Goal: Task Accomplishment & Management: Use online tool/utility

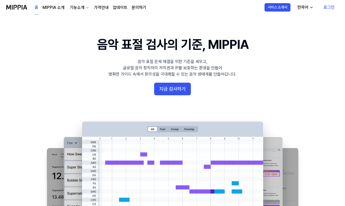
click at [328, 7] on link "로그인" at bounding box center [328, 7] width 19 height 15
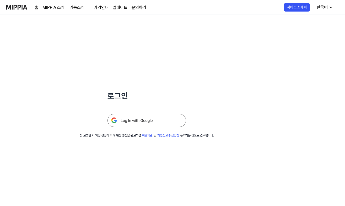
click at [147, 122] on img at bounding box center [147, 120] width 79 height 13
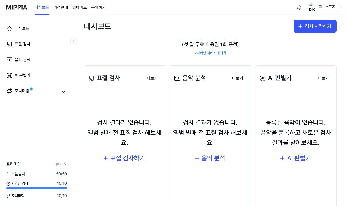
scroll to position [45, 0]
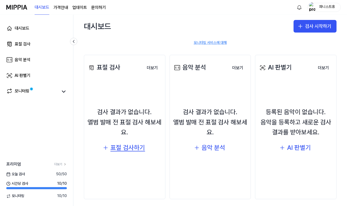
click at [118, 148] on div "표절 검사하기" at bounding box center [127, 148] width 35 height 10
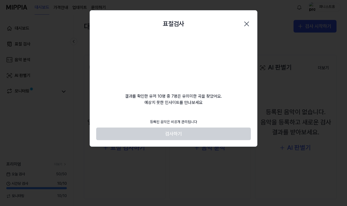
click at [181, 135] on footer "등록된 음악은 비공개 관리됩니다 검사하기" at bounding box center [173, 128] width 155 height 24
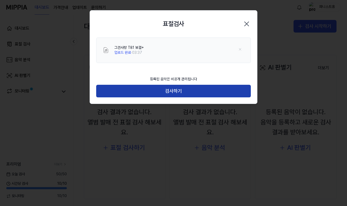
click at [180, 91] on button "검사하기" at bounding box center [173, 91] width 155 height 13
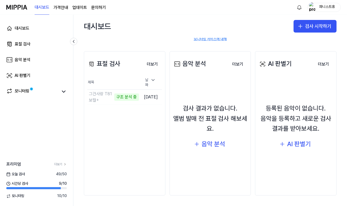
scroll to position [0, 0]
click at [133, 96] on td "그건사랑 T81 보컬+ 구조 분석 중 이동하기" at bounding box center [113, 97] width 53 height 15
click at [129, 97] on td "그건사랑 T81 보컬+ 구조 분석 중 이동하기" at bounding box center [113, 97] width 53 height 15
click at [121, 97] on button "이동하기" at bounding box center [129, 97] width 19 height 8
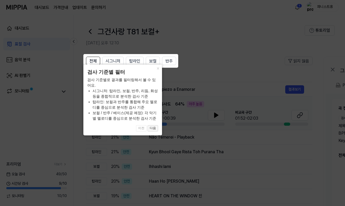
click at [153, 127] on button "다음" at bounding box center [153, 128] width 10 height 6
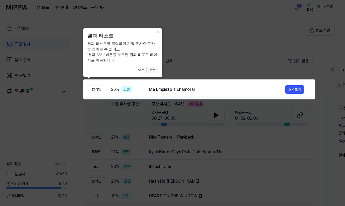
click at [154, 71] on button "완료" at bounding box center [153, 70] width 10 height 6
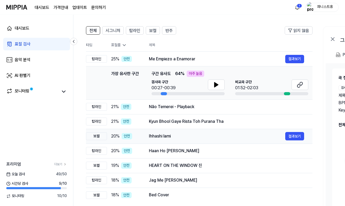
scroll to position [34, 0]
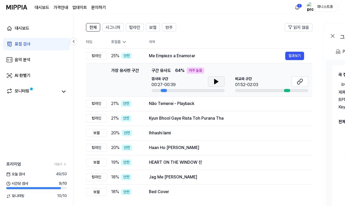
click at [218, 83] on icon at bounding box center [216, 81] width 6 height 6
click at [299, 82] on icon at bounding box center [300, 81] width 6 height 6
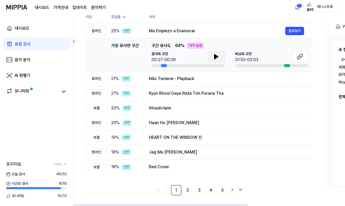
scroll to position [58, 0]
click at [188, 190] on link "2" at bounding box center [188, 190] width 10 height 10
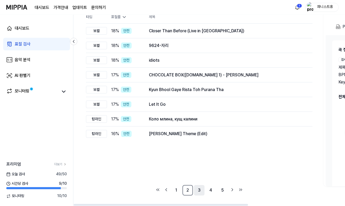
click at [198, 192] on link "3" at bounding box center [199, 190] width 10 height 10
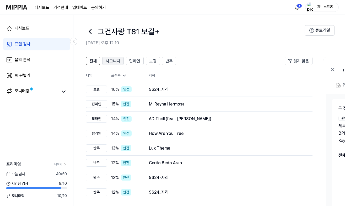
click at [115, 61] on span "시그니처" at bounding box center [113, 61] width 15 height 6
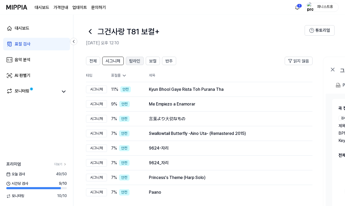
click at [134, 59] on span "탑라인" at bounding box center [134, 61] width 11 height 6
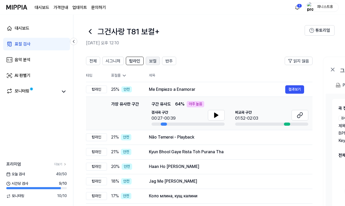
click at [152, 62] on span "보컬" at bounding box center [152, 61] width 7 height 6
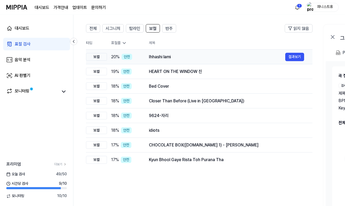
scroll to position [33, 0]
click at [168, 28] on span "반주" at bounding box center [168, 28] width 7 height 6
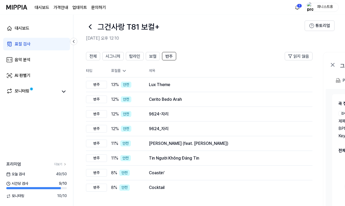
scroll to position [8, 0]
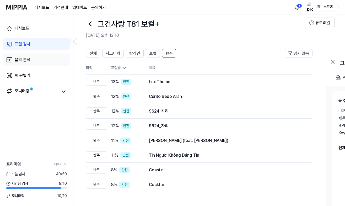
click at [25, 57] on div "음악 분석" at bounding box center [23, 60] width 16 height 6
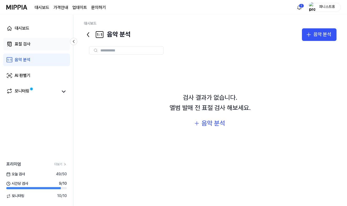
click at [23, 45] on div "표절 검사" at bounding box center [23, 44] width 16 height 6
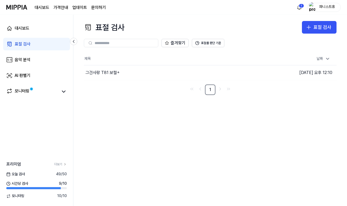
click at [23, 10] on img at bounding box center [16, 7] width 21 height 14
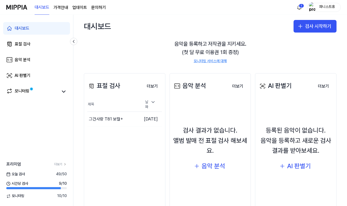
scroll to position [27, 0]
click at [209, 167] on div "음악 분석" at bounding box center [214, 166] width 24 height 10
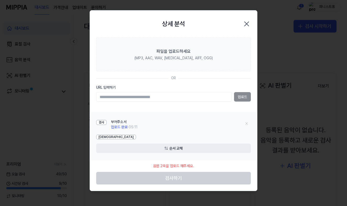
click at [248, 23] on icon "button" at bounding box center [247, 24] width 4 height 4
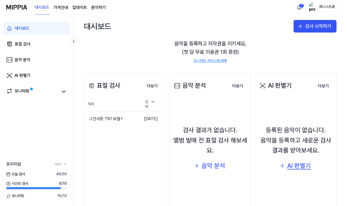
click at [295, 168] on div "AI 판별기" at bounding box center [299, 166] width 24 height 10
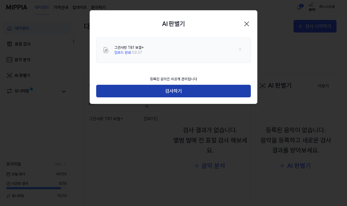
click at [192, 89] on button "검사하기" at bounding box center [173, 91] width 155 height 13
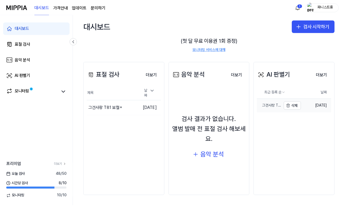
scroll to position [38, 0]
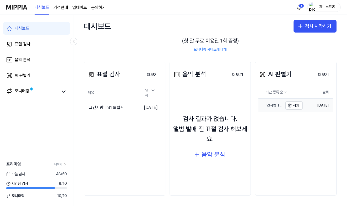
click at [267, 104] on div "그건사랑 T81 보컬+" at bounding box center [271, 105] width 24 height 5
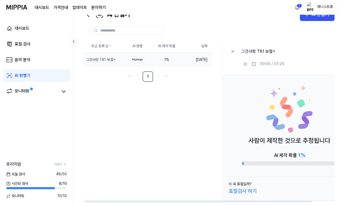
scroll to position [20, 0]
click at [28, 61] on div "음악 분석" at bounding box center [23, 60] width 16 height 6
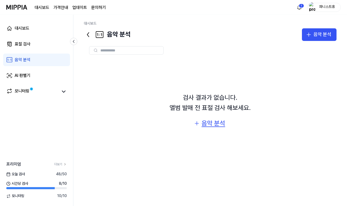
click at [204, 121] on div "음악 분석" at bounding box center [214, 123] width 24 height 10
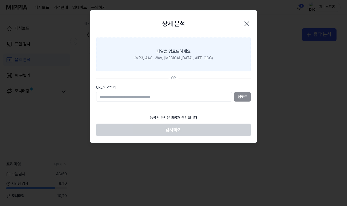
click at [168, 58] on div "(MP3, AAC, WAV, [MEDICAL_DATA], AIFF, OGG)" at bounding box center [174, 58] width 78 height 5
click at [0, 0] on input "파일을 업로드하세요 (MP3, AAC, WAV, [MEDICAL_DATA], AIFF, OGG)" at bounding box center [0, 0] width 0 height 0
click at [69, 30] on div at bounding box center [173, 103] width 347 height 206
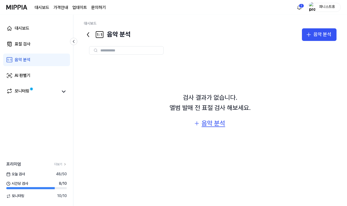
click at [216, 123] on div "음악 분석" at bounding box center [214, 123] width 24 height 10
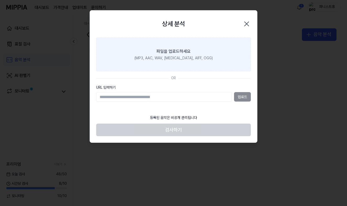
click at [175, 60] on div "(MP3, AAC, WAV, [MEDICAL_DATA], AIFF, OGG)" at bounding box center [174, 58] width 78 height 5
click at [0, 0] on input "파일을 업로드하세요 (MP3, AAC, WAV, [MEDICAL_DATA], AIFF, OGG)" at bounding box center [0, 0] width 0 height 0
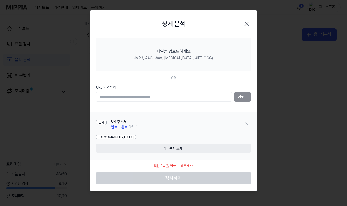
click at [153, 94] on input "URL 입력하기" at bounding box center [164, 96] width 136 height 9
type input "**********"
click at [246, 98] on button "업로드" at bounding box center [242, 96] width 17 height 9
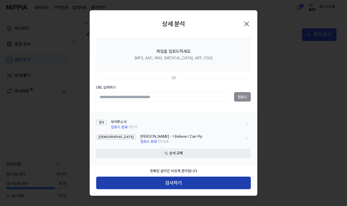
click at [184, 183] on button "검사하기" at bounding box center [173, 182] width 155 height 13
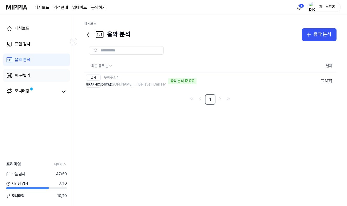
click at [18, 74] on div "AI 판별기" at bounding box center [23, 75] width 16 height 6
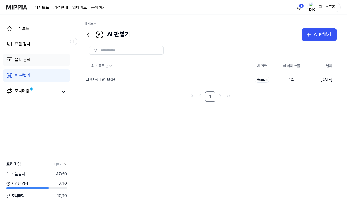
click at [22, 60] on div "음악 분석" at bounding box center [23, 60] width 16 height 6
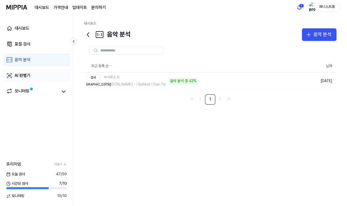
click at [26, 79] on link "AI 판별기" at bounding box center [36, 75] width 67 height 13
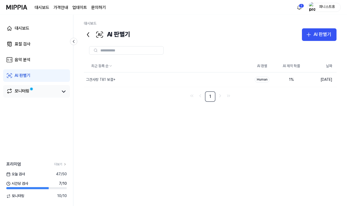
click at [25, 93] on div "모니터링" at bounding box center [22, 91] width 15 height 7
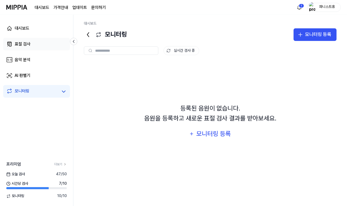
click at [20, 48] on link "표절 검사" at bounding box center [36, 44] width 67 height 13
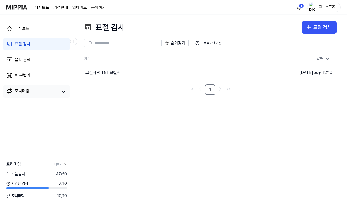
click at [19, 88] on div "모니터링" at bounding box center [36, 91] width 67 height 13
click at [63, 92] on icon at bounding box center [64, 91] width 6 height 6
click at [21, 28] on div "대시보드" at bounding box center [22, 28] width 15 height 6
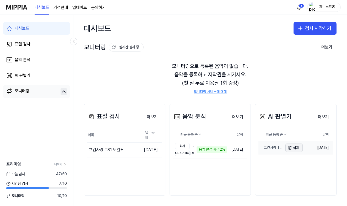
click at [288, 146] on icon "button" at bounding box center [290, 148] width 4 height 4
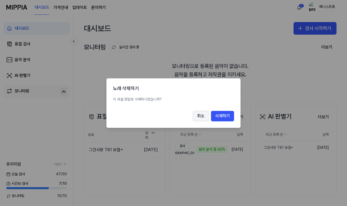
click at [205, 119] on button "취소" at bounding box center [201, 116] width 16 height 10
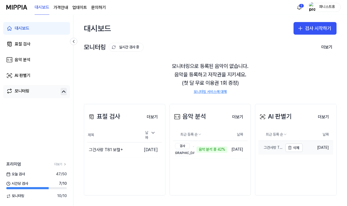
click at [274, 147] on div "그건사랑 T81 보컬+" at bounding box center [271, 147] width 24 height 5
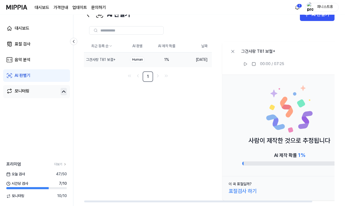
scroll to position [20, 0]
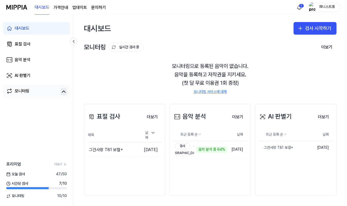
click at [24, 92] on div "모니터링" at bounding box center [22, 91] width 15 height 7
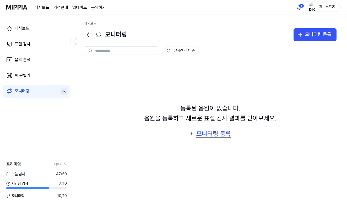
click at [205, 132] on div "모니터링 등록" at bounding box center [214, 134] width 36 height 10
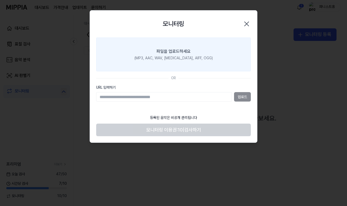
click at [183, 59] on div "(MP3, AAC, WAV, [MEDICAL_DATA], AIFF, OGG)" at bounding box center [174, 58] width 78 height 5
click at [0, 0] on input "파일을 업로드하세요 (MP3, AAC, WAV, [MEDICAL_DATA], AIFF, OGG)" at bounding box center [0, 0] width 0 height 0
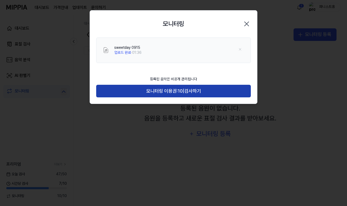
click at [204, 90] on button "모니터링 이용권: 10 | 검사하기" at bounding box center [173, 91] width 155 height 13
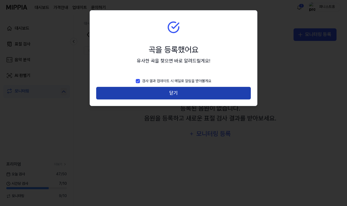
click at [186, 92] on button "닫기" at bounding box center [173, 93] width 155 height 13
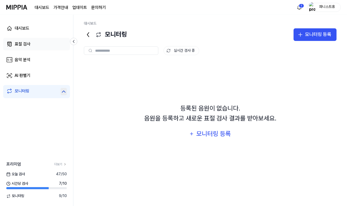
click at [25, 47] on link "표절 검사" at bounding box center [36, 44] width 67 height 13
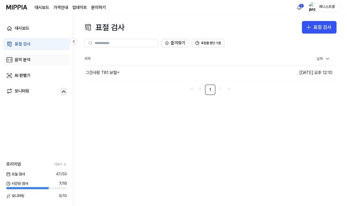
click at [20, 60] on div "음악 분석" at bounding box center [23, 60] width 16 height 6
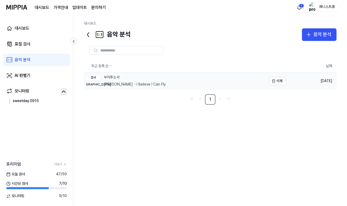
click at [130, 78] on div "검사 부어주소서" at bounding box center [126, 77] width 80 height 6
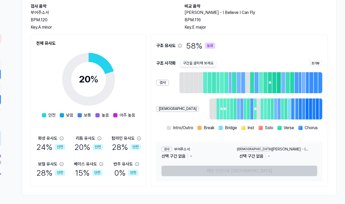
scroll to position [41, 83]
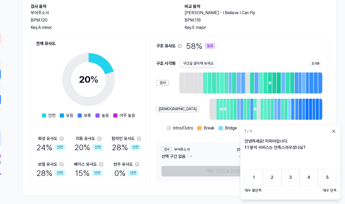
click at [334, 132] on icon at bounding box center [333, 131] width 5 height 5
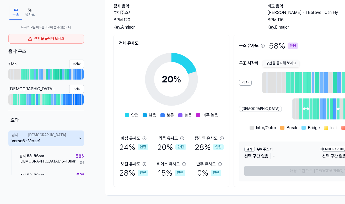
scroll to position [41, 0]
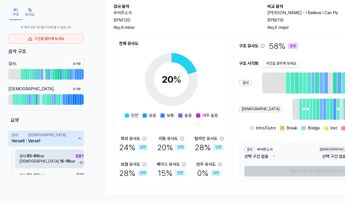
click at [60, 160] on div "검사 . 83 - 86 bar 비교 . 15 - 18 bar 58 % 높음" at bounding box center [49, 158] width 69 height 19
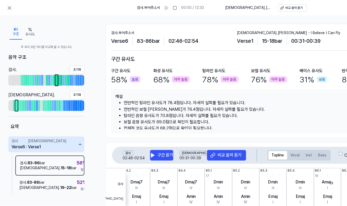
scroll to position [0, 0]
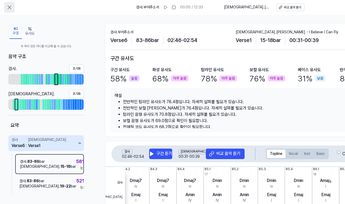
click at [9, 8] on icon at bounding box center [9, 7] width 6 height 6
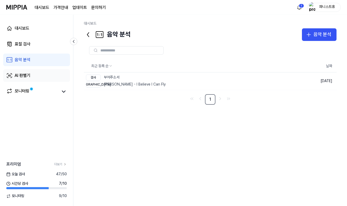
click at [24, 74] on div "AI 판별기" at bounding box center [23, 75] width 16 height 6
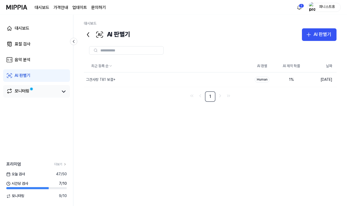
click at [20, 90] on div "모니터링" at bounding box center [22, 91] width 15 height 7
